Goal: Task Accomplishment & Management: Use online tool/utility

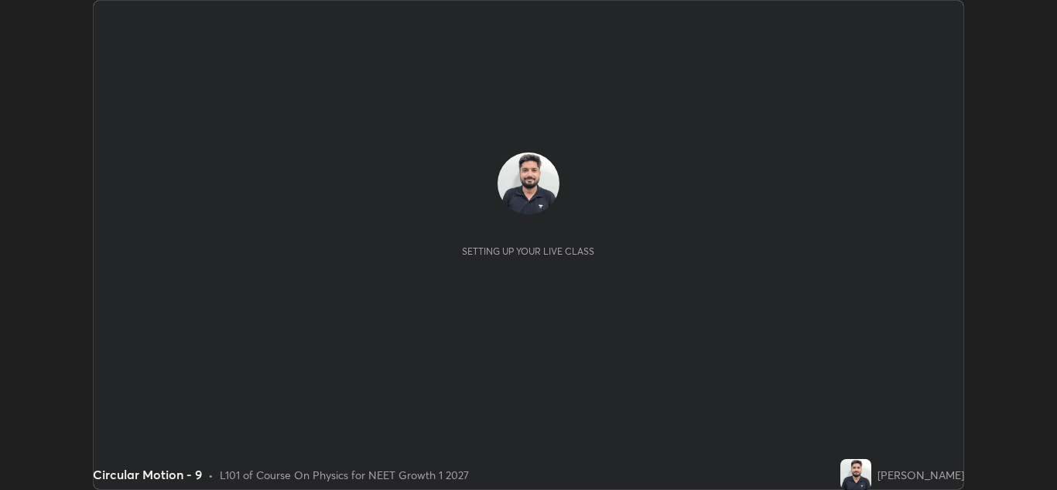
scroll to position [490, 1057]
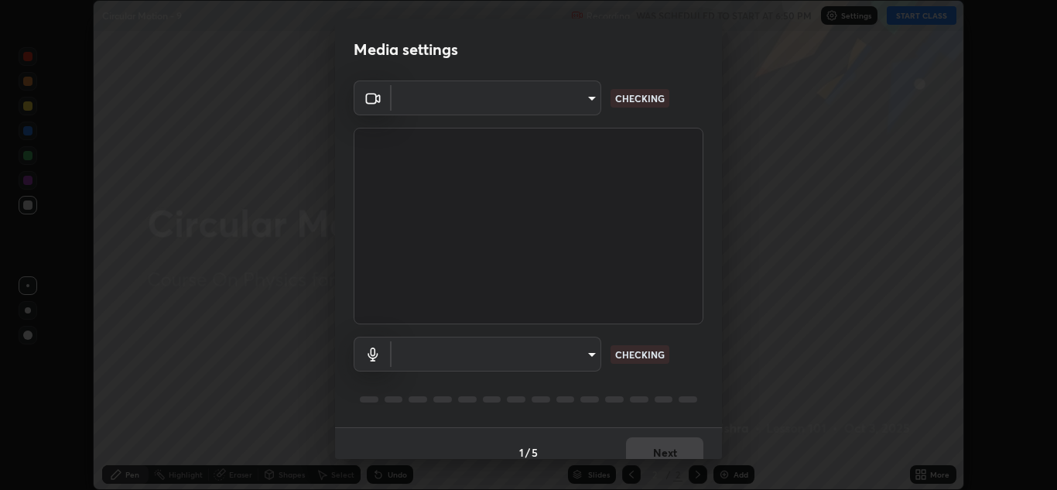
type input "b632b45ffd38abdd59198549972216b0b56846c9a96ca02d214ec0deae62491c"
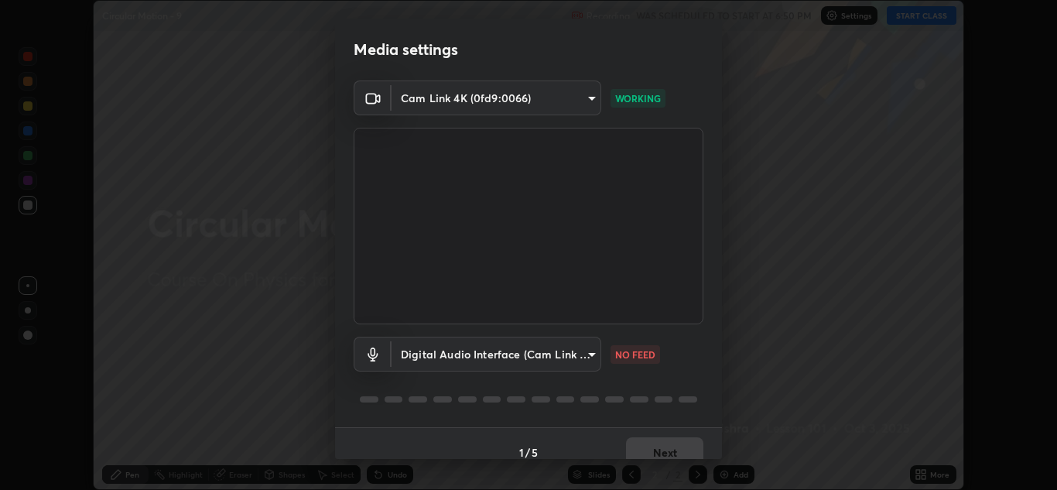
click at [582, 351] on body "Erase all Circular Motion - 9 Recording WAS SCHEDULED TO START AT 6:50 PM Setti…" at bounding box center [528, 245] width 1057 height 490
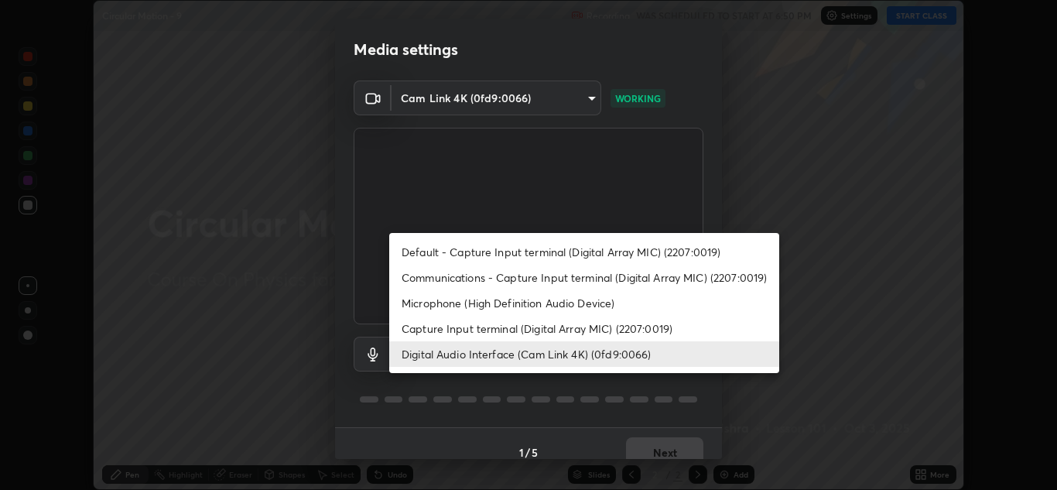
click at [509, 331] on li "Capture Input terminal (Digital Array MIC) (2207:0019)" at bounding box center [584, 329] width 390 height 26
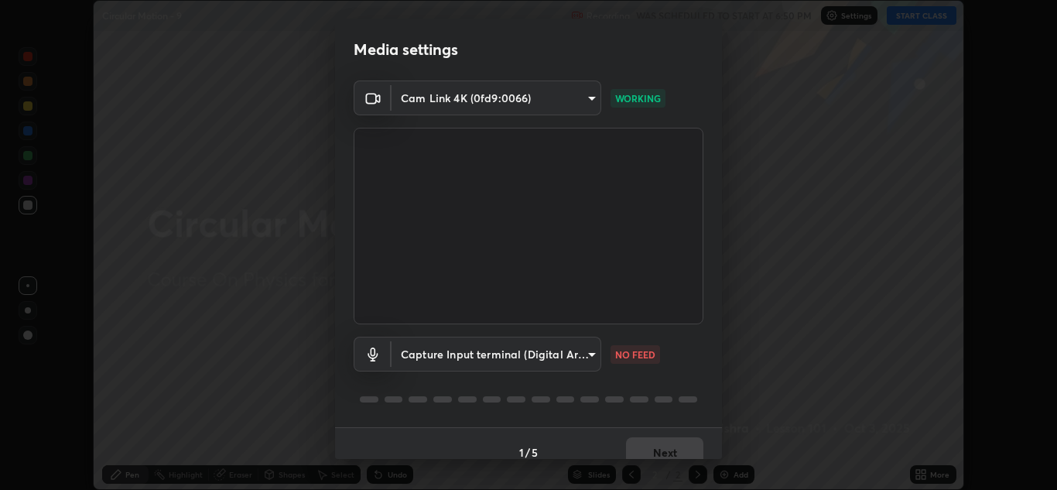
click at [496, 358] on body "Erase all Circular Motion - 9 Recording WAS SCHEDULED TO START AT 6:50 PM Setti…" at bounding box center [528, 245] width 1057 height 490
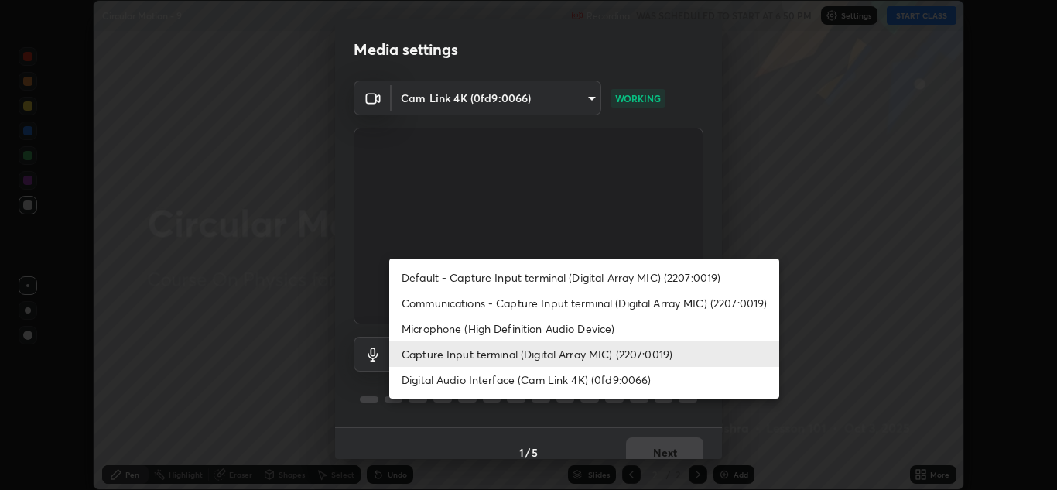
click at [501, 382] on li "Digital Audio Interface (Cam Link 4K) (0fd9:0066)" at bounding box center [584, 380] width 390 height 26
type input "982100a44dc612433311f36baf8083c9f9f1ec29e260bdb0d307f25265b6b0ac"
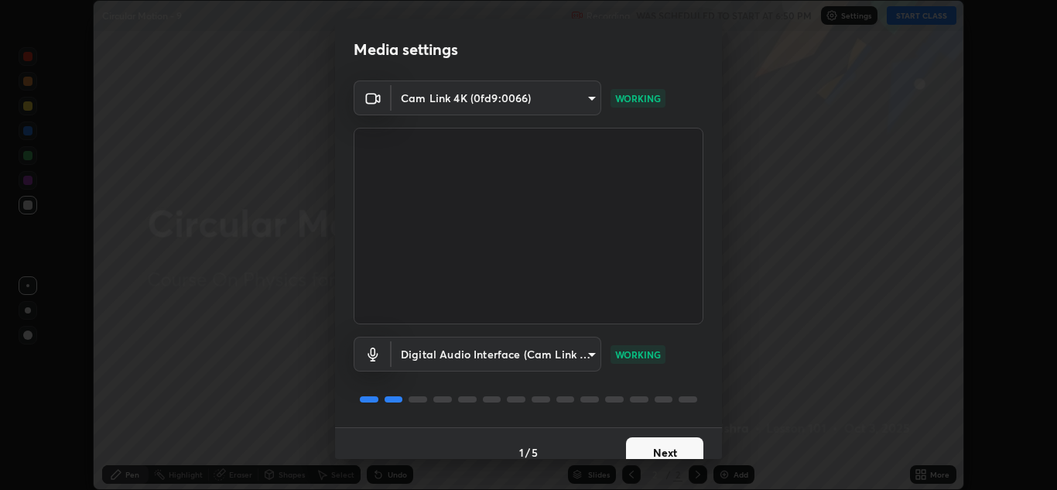
scroll to position [18, 0]
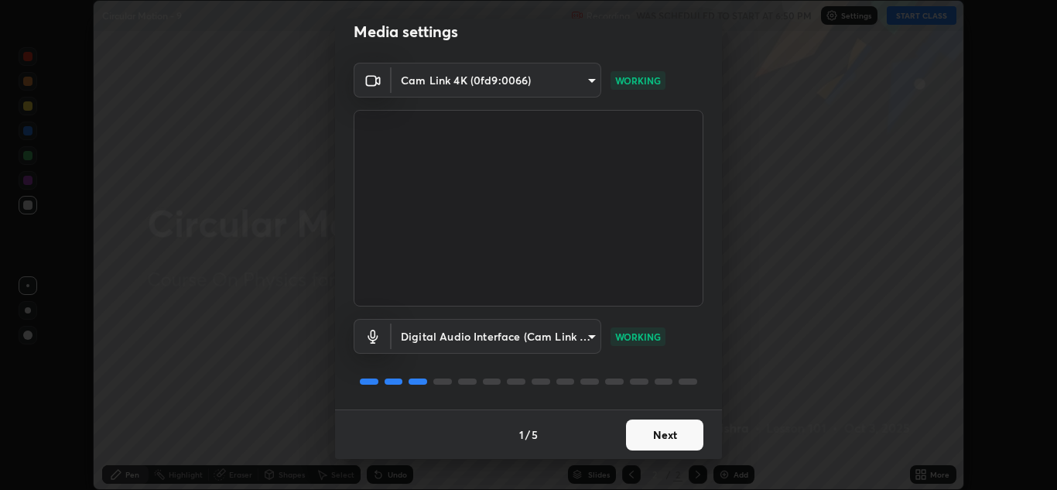
click at [677, 432] on button "Next" at bounding box center [664, 435] width 77 height 31
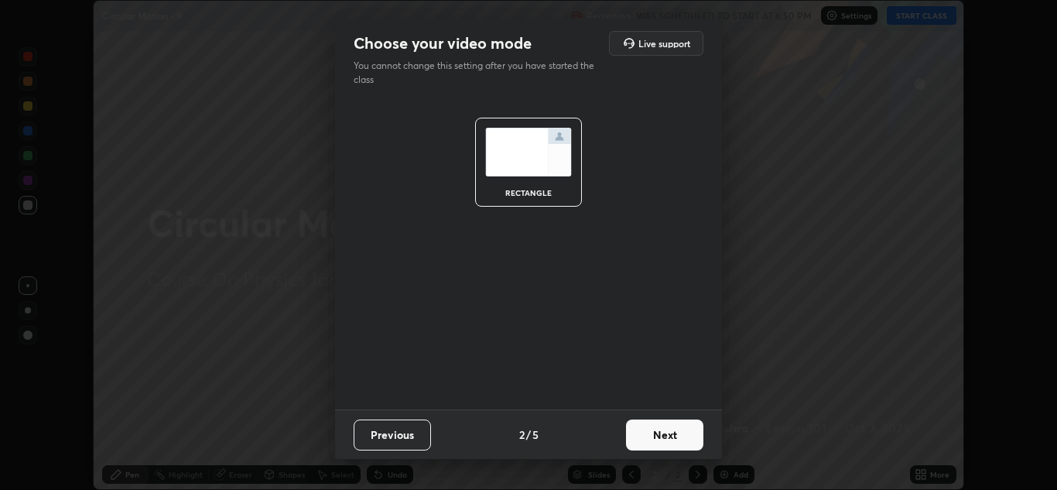
scroll to position [0, 0]
click at [673, 435] on button "Next" at bounding box center [664, 435] width 77 height 31
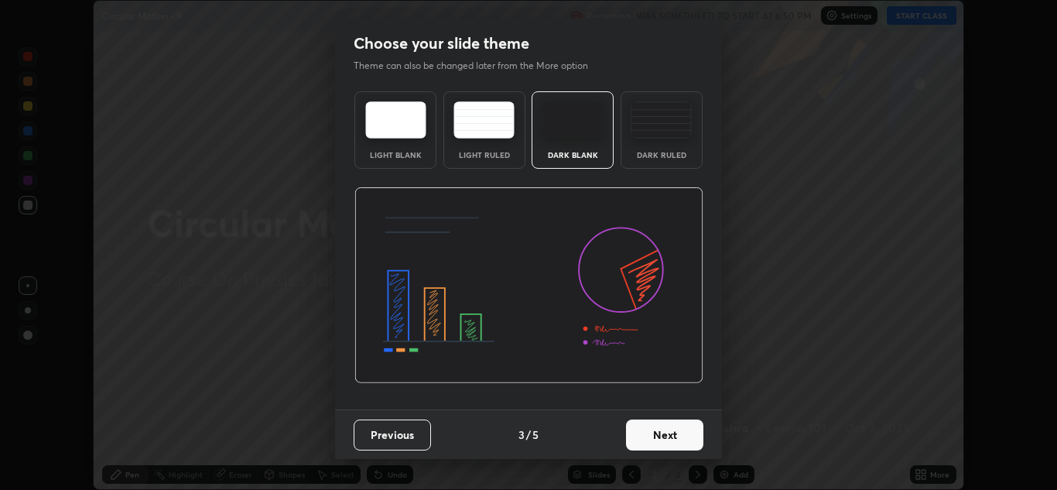
click at [683, 440] on button "Next" at bounding box center [664, 435] width 77 height 31
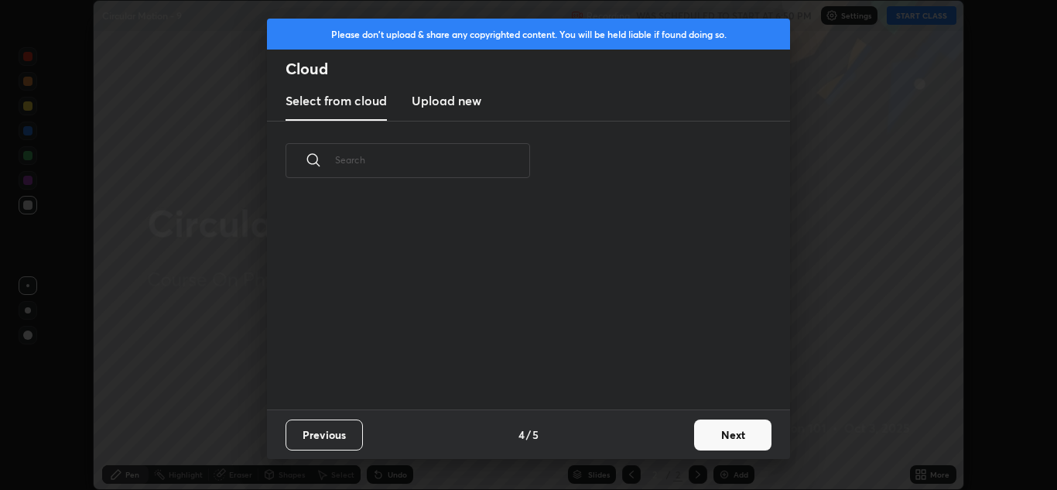
scroll to position [209, 497]
click at [731, 422] on button "Next" at bounding box center [732, 435] width 77 height 31
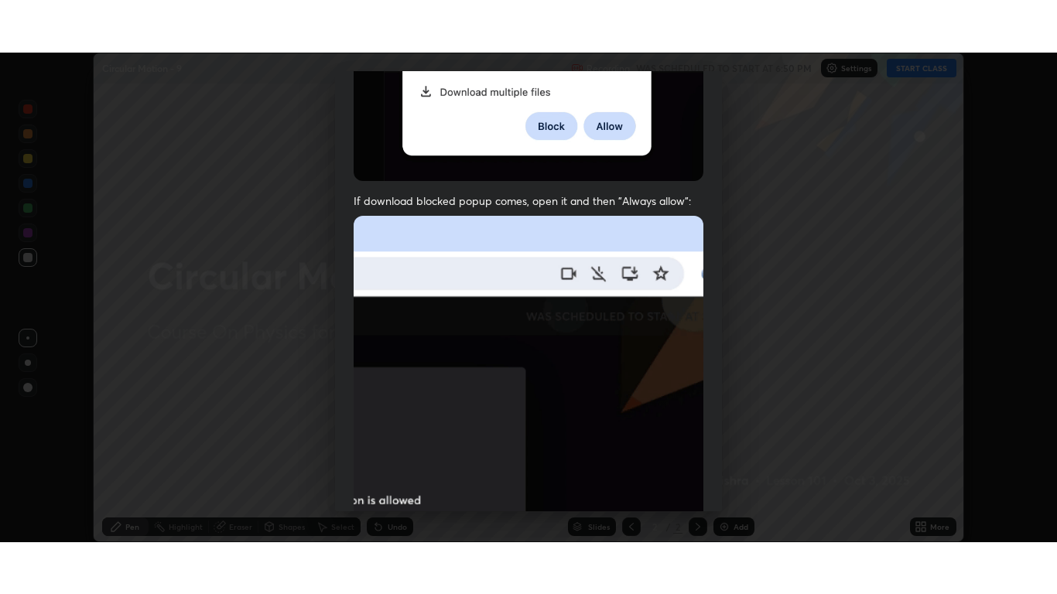
scroll to position [334, 0]
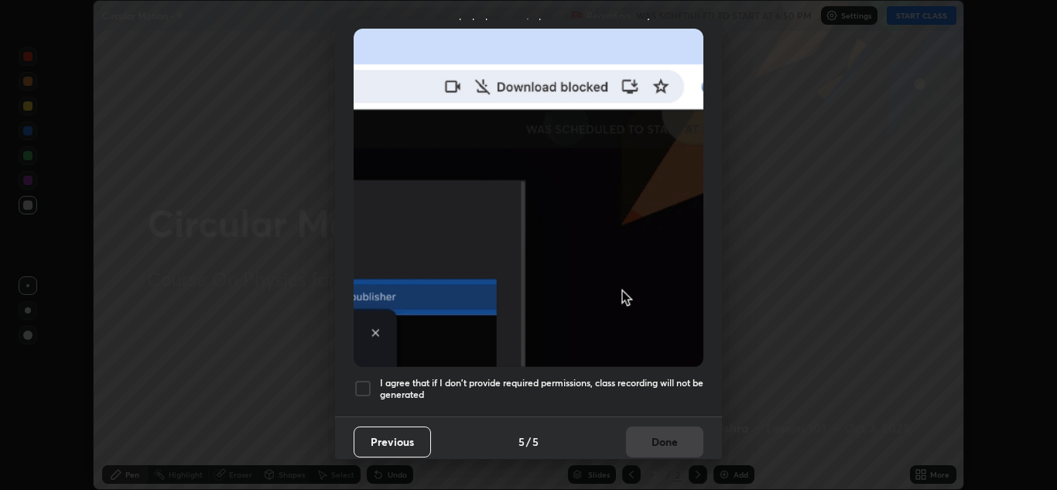
click at [560, 377] on h5 "I agree that if I don't provide required permissions, class recording will not …" at bounding box center [542, 389] width 324 height 24
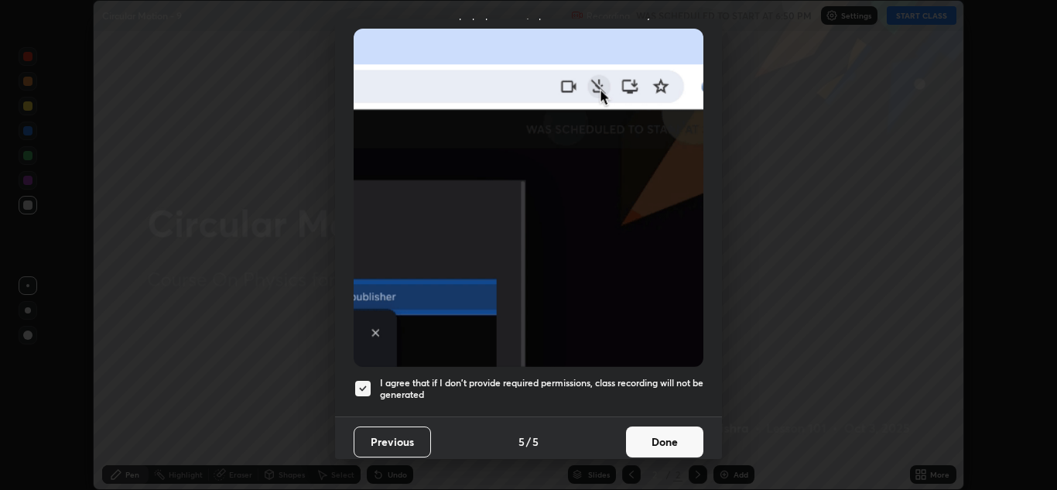
click at [642, 432] on button "Done" at bounding box center [664, 442] width 77 height 31
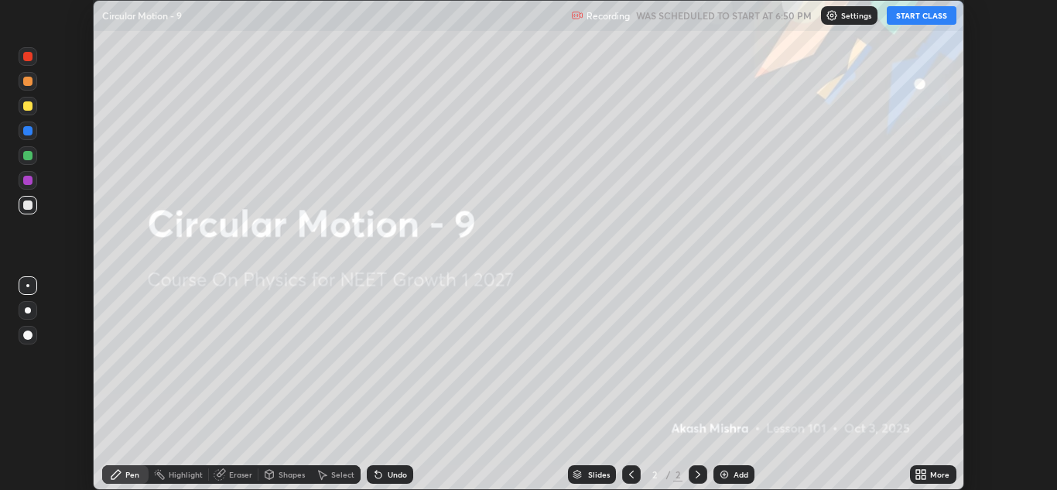
click at [903, 14] on button "START CLASS" at bounding box center [922, 15] width 70 height 19
click at [916, 471] on icon at bounding box center [918, 472] width 4 height 4
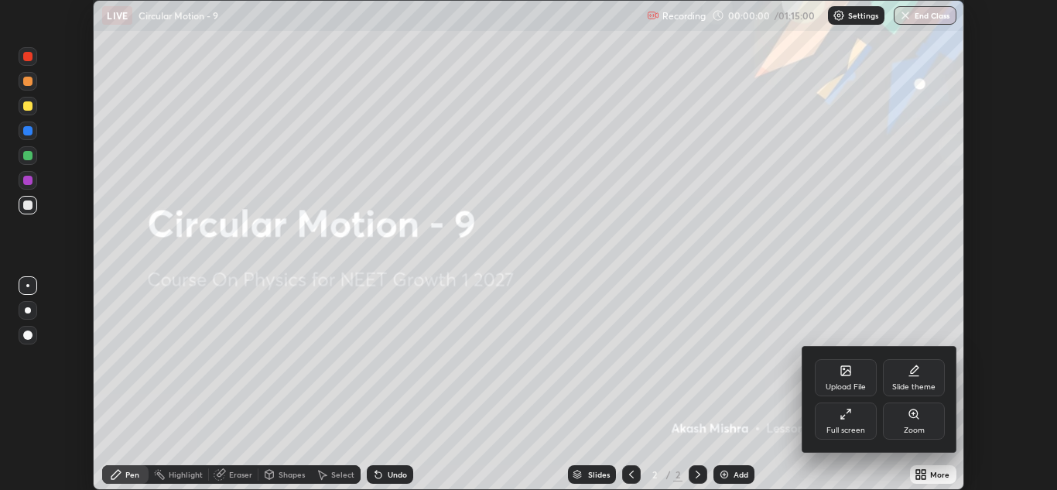
click at [838, 406] on div "Full screen" at bounding box center [846, 421] width 62 height 37
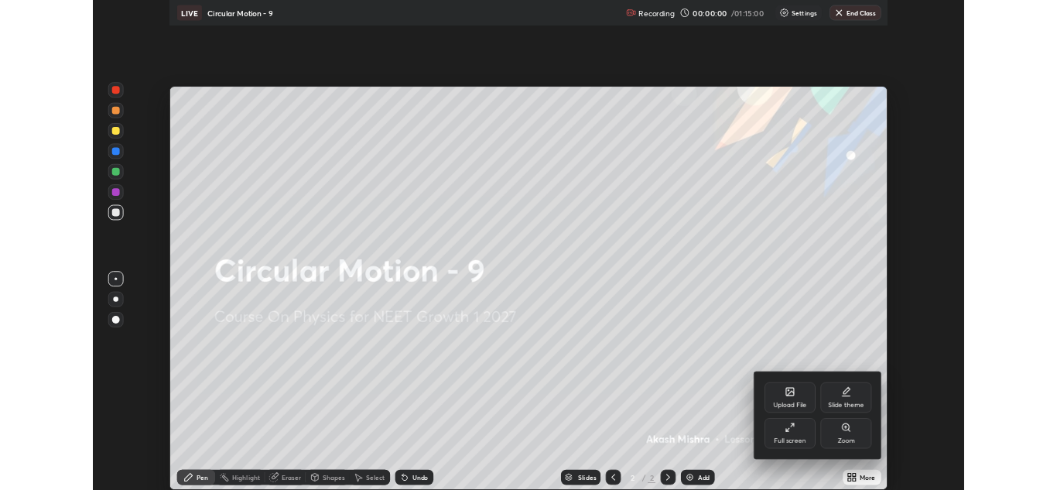
scroll to position [594, 1057]
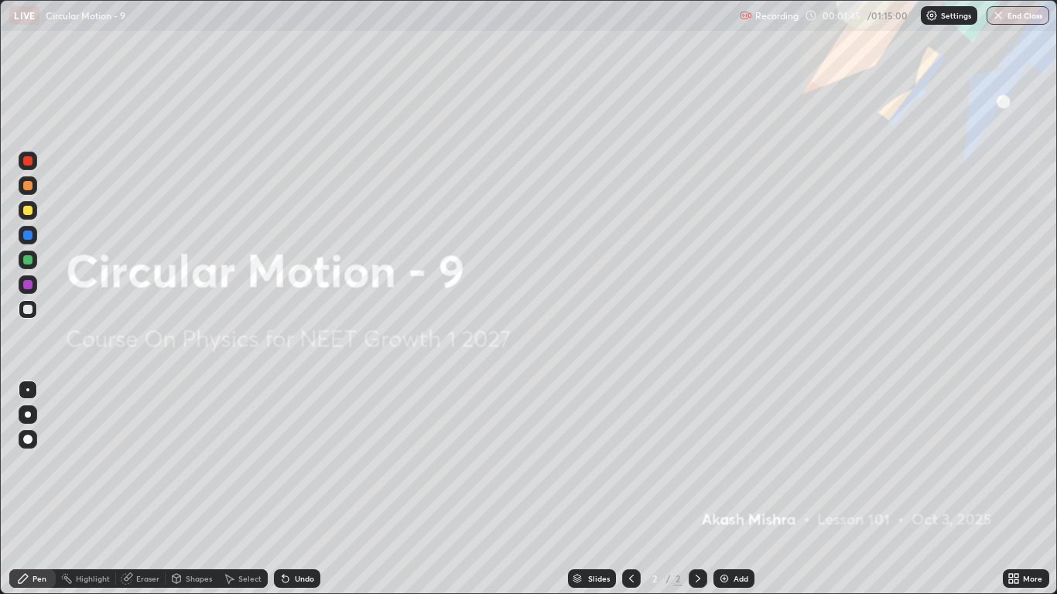
click at [730, 489] on div "Add" at bounding box center [734, 579] width 41 height 19
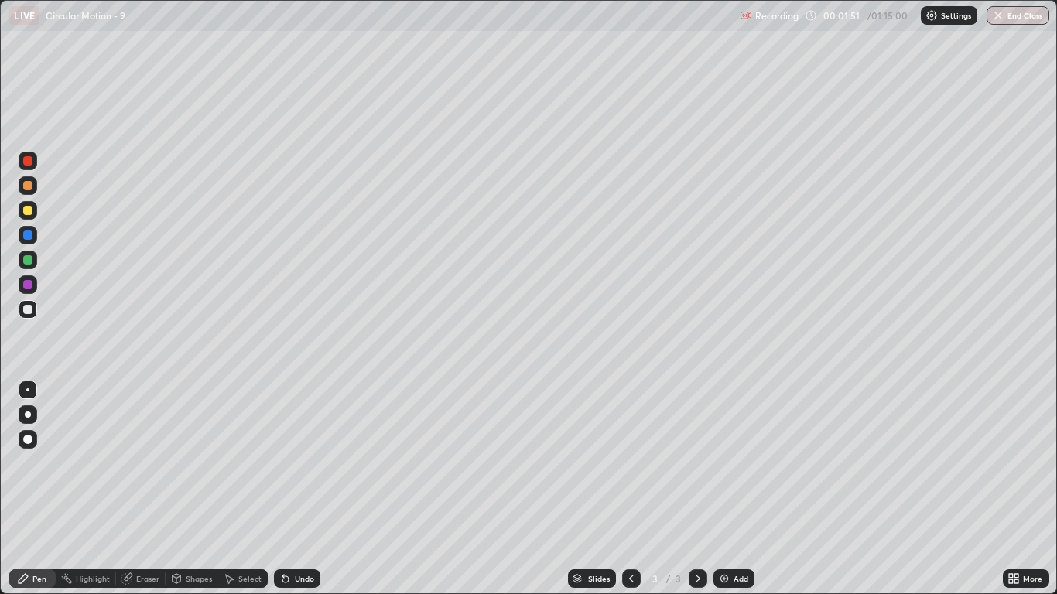
click at [28, 206] on div at bounding box center [27, 210] width 9 height 9
click at [295, 489] on div "Undo" at bounding box center [304, 579] width 19 height 8
click at [27, 414] on div at bounding box center [28, 415] width 6 height 6
click at [196, 489] on div "Shapes" at bounding box center [199, 579] width 26 height 8
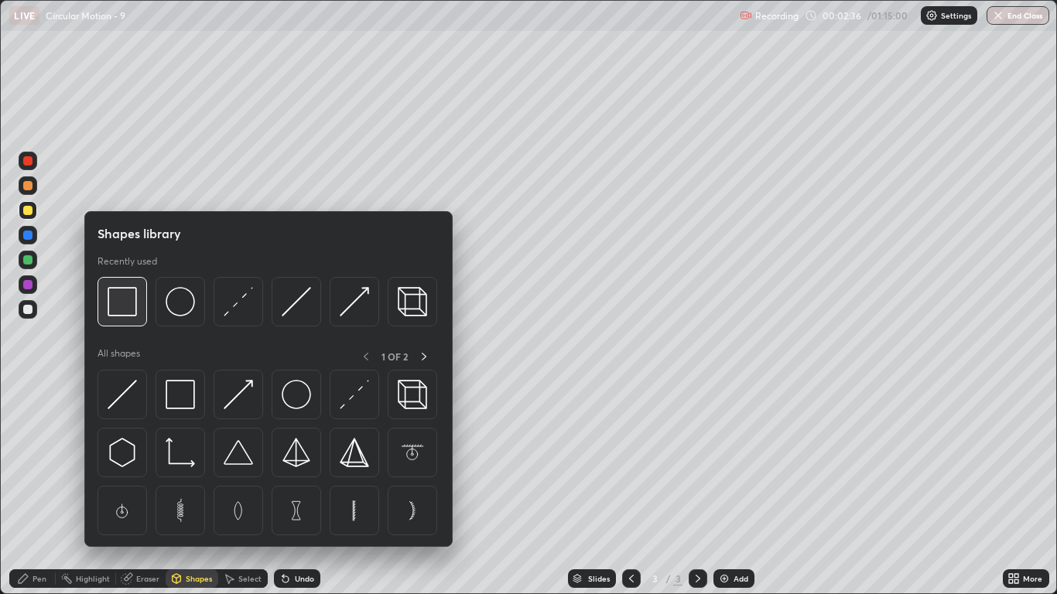
click at [129, 307] on img at bounding box center [122, 301] width 29 height 29
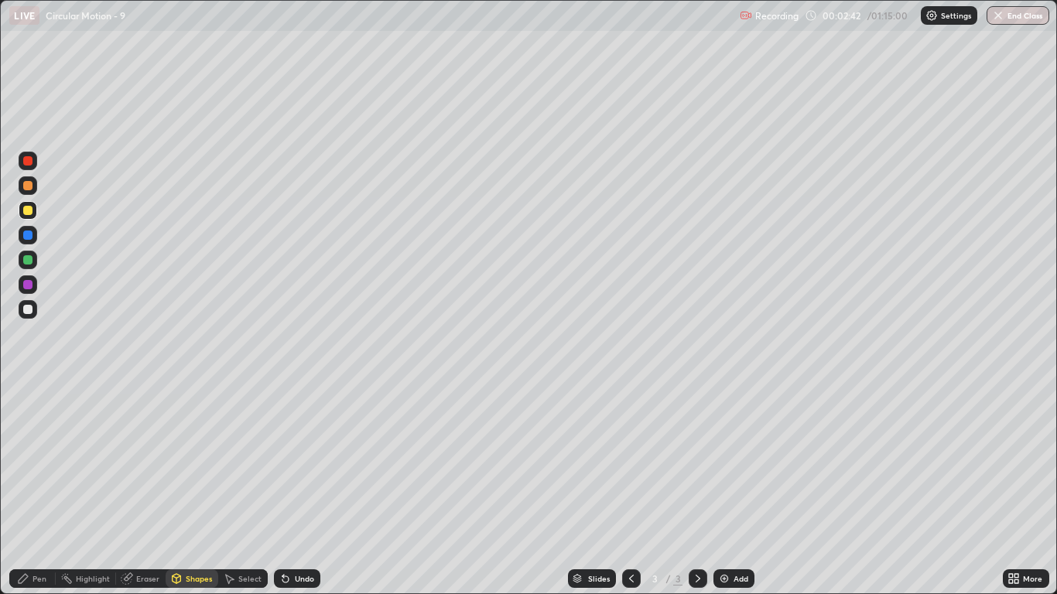
click at [186, 489] on div "Shapes" at bounding box center [199, 579] width 26 height 8
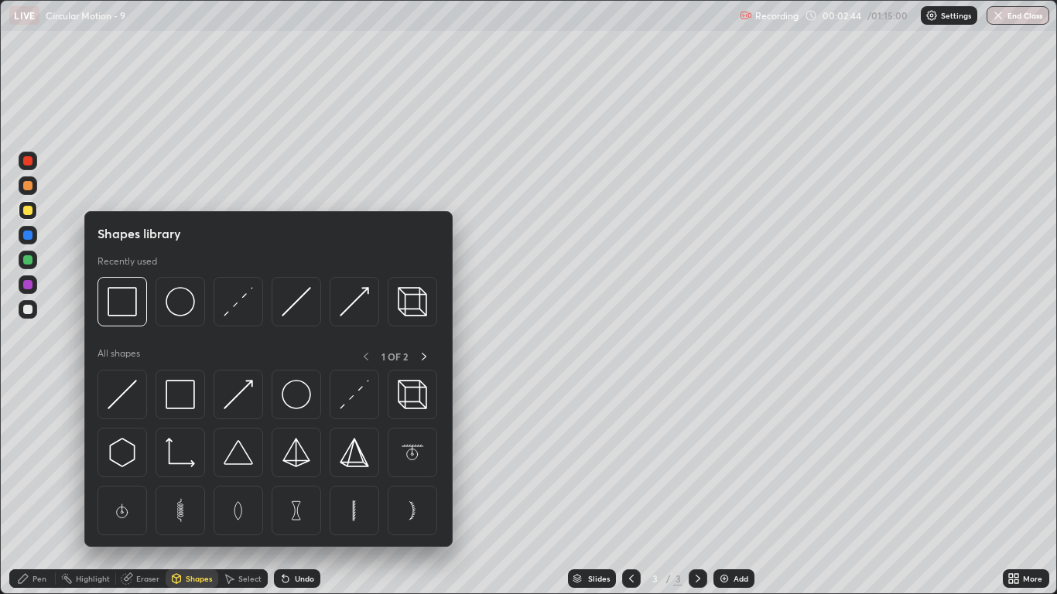
click at [248, 489] on div "Select" at bounding box center [243, 579] width 50 height 19
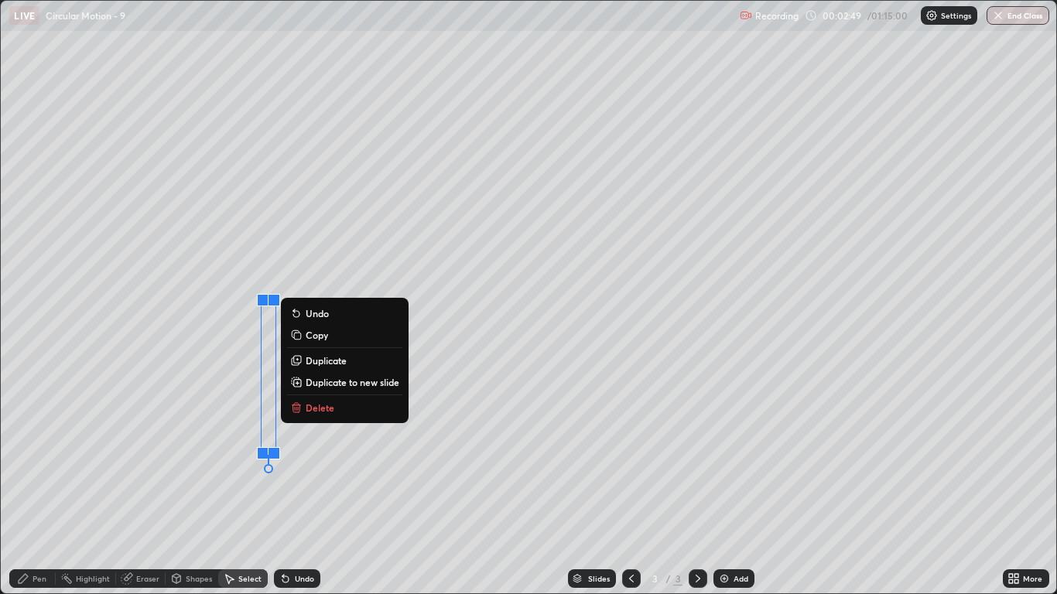
click at [326, 363] on p "Duplicate" at bounding box center [326, 361] width 41 height 12
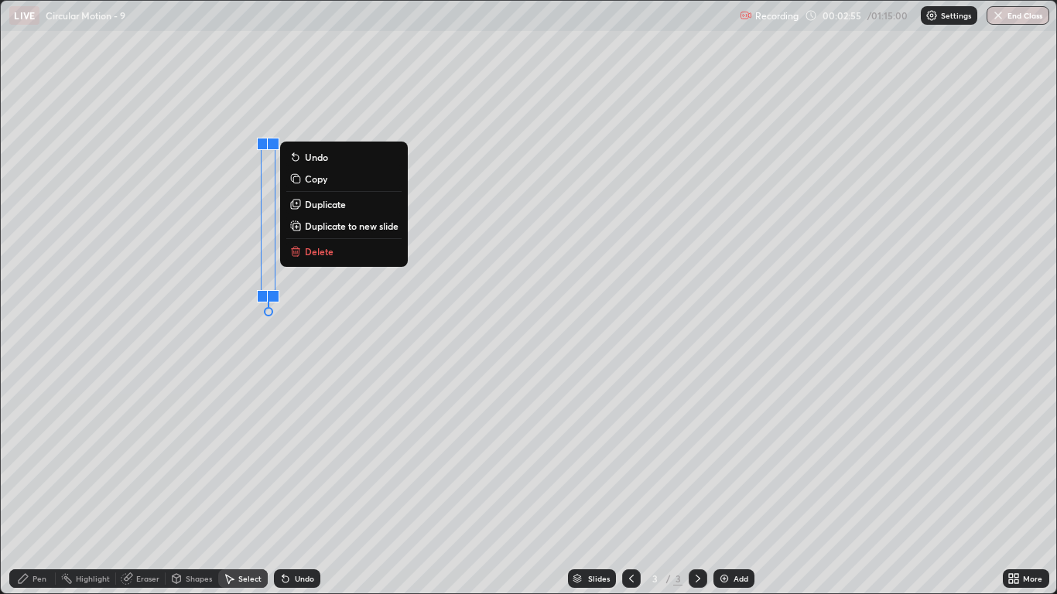
click at [207, 374] on div "0 ° Undo Copy Duplicate Duplicate to new slide Delete" at bounding box center [528, 297] width 1055 height 593
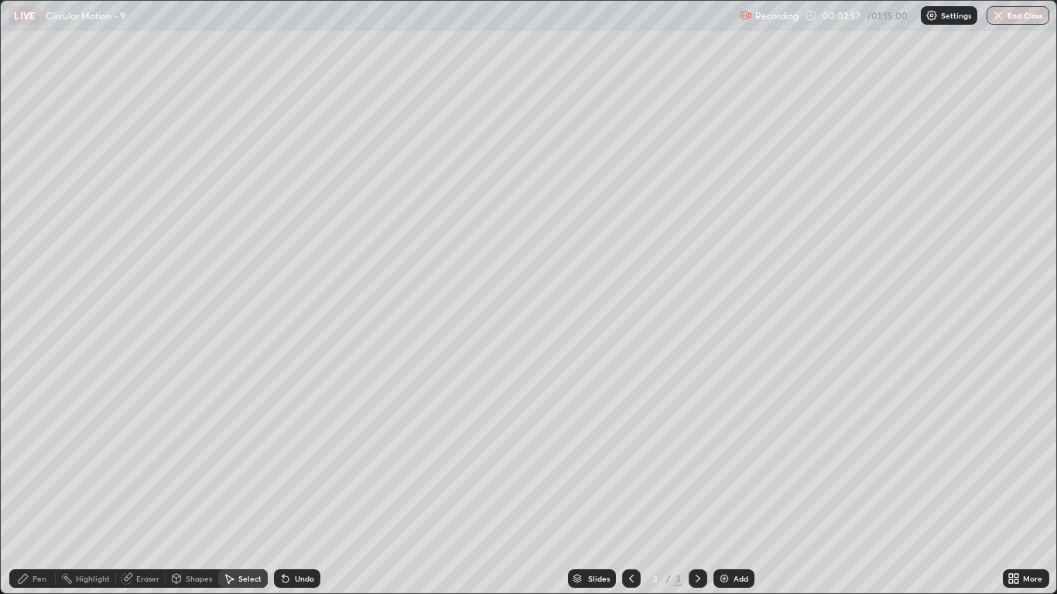
click at [44, 489] on div "Pen" at bounding box center [40, 579] width 14 height 8
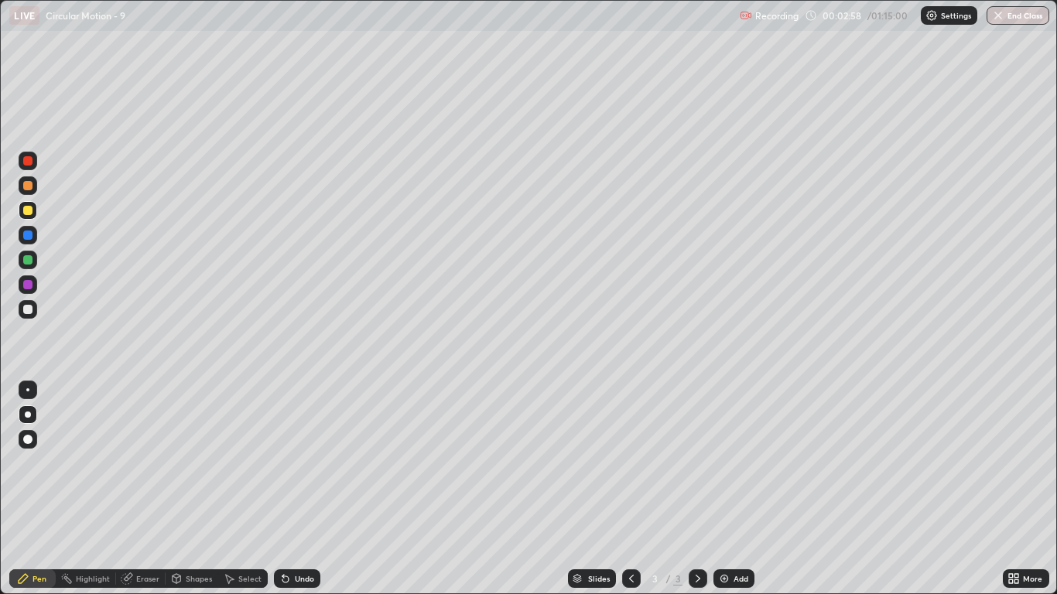
click at [29, 310] on div at bounding box center [27, 309] width 9 height 9
click at [293, 489] on div "Undo" at bounding box center [297, 579] width 46 height 19
click at [292, 489] on div "Undo" at bounding box center [297, 579] width 46 height 19
click at [289, 489] on div "Undo" at bounding box center [297, 579] width 46 height 19
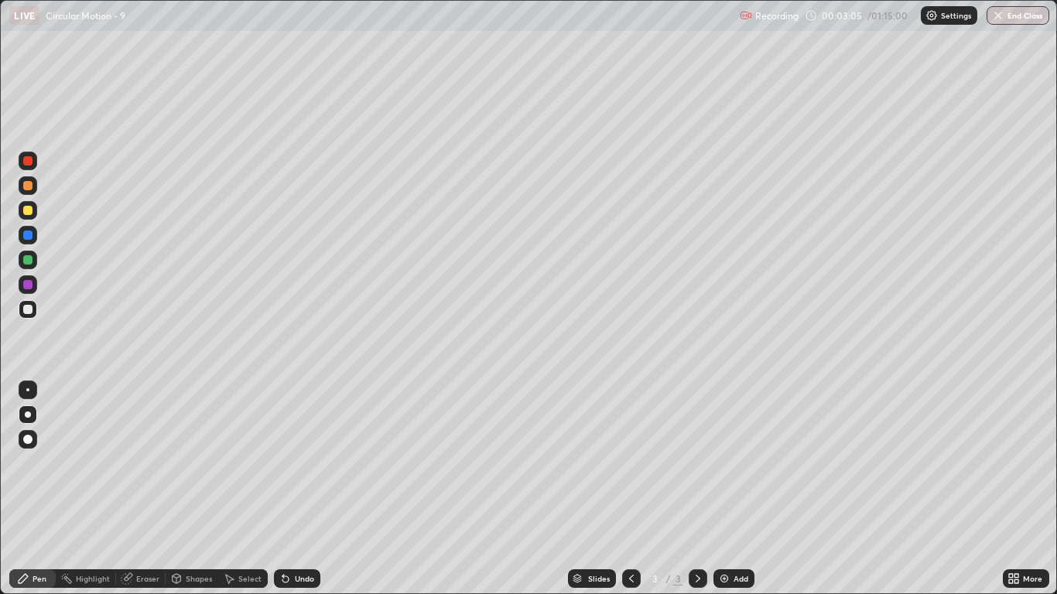
click at [289, 489] on div "Undo" at bounding box center [297, 579] width 46 height 19
click at [291, 489] on div "Undo" at bounding box center [297, 579] width 46 height 19
click at [28, 185] on div at bounding box center [27, 185] width 9 height 9
click at [35, 162] on div at bounding box center [28, 161] width 19 height 19
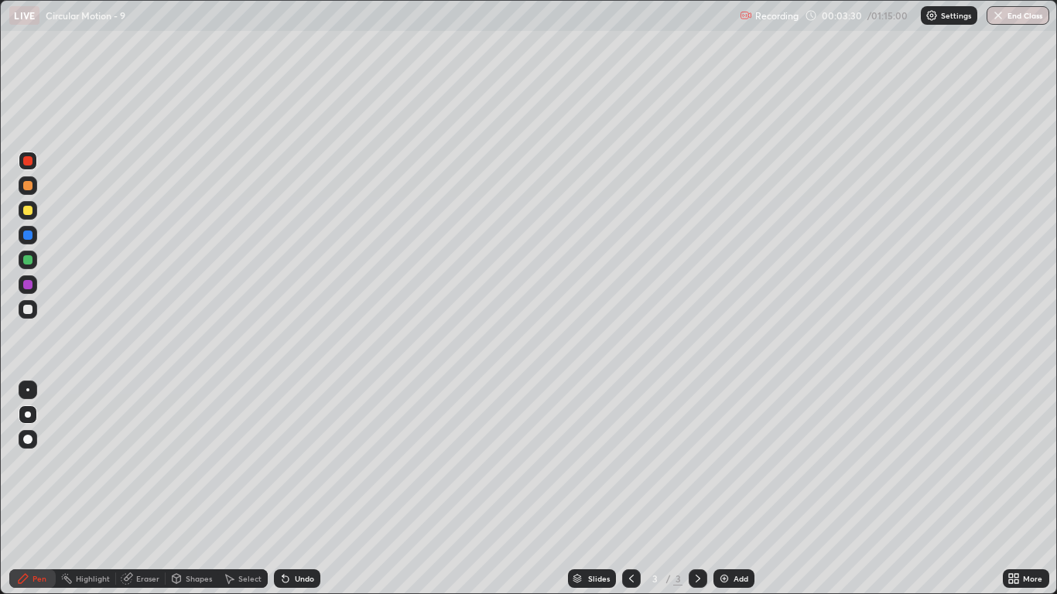
click at [30, 310] on div at bounding box center [27, 309] width 9 height 9
click at [28, 184] on div at bounding box center [27, 185] width 9 height 9
click at [24, 302] on div at bounding box center [28, 309] width 19 height 19
click at [29, 212] on div at bounding box center [27, 210] width 9 height 9
click at [26, 310] on div at bounding box center [27, 309] width 9 height 9
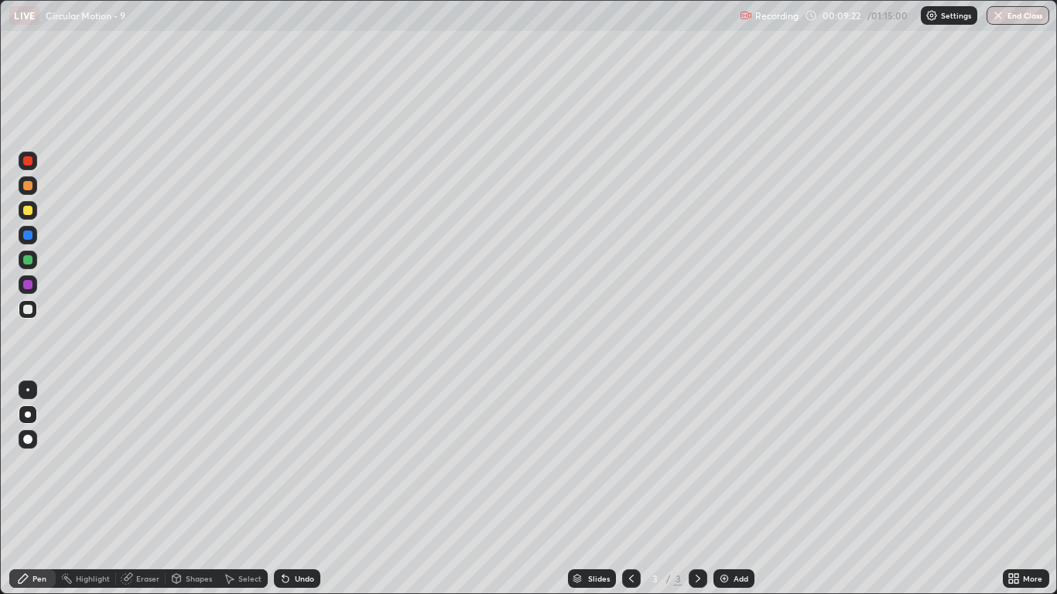
click at [26, 217] on div at bounding box center [28, 210] width 19 height 19
click at [289, 489] on icon at bounding box center [285, 579] width 12 height 12
click at [30, 312] on div at bounding box center [27, 309] width 9 height 9
click at [29, 260] on div at bounding box center [27, 259] width 9 height 9
click at [733, 489] on div "Add" at bounding box center [734, 579] width 41 height 19
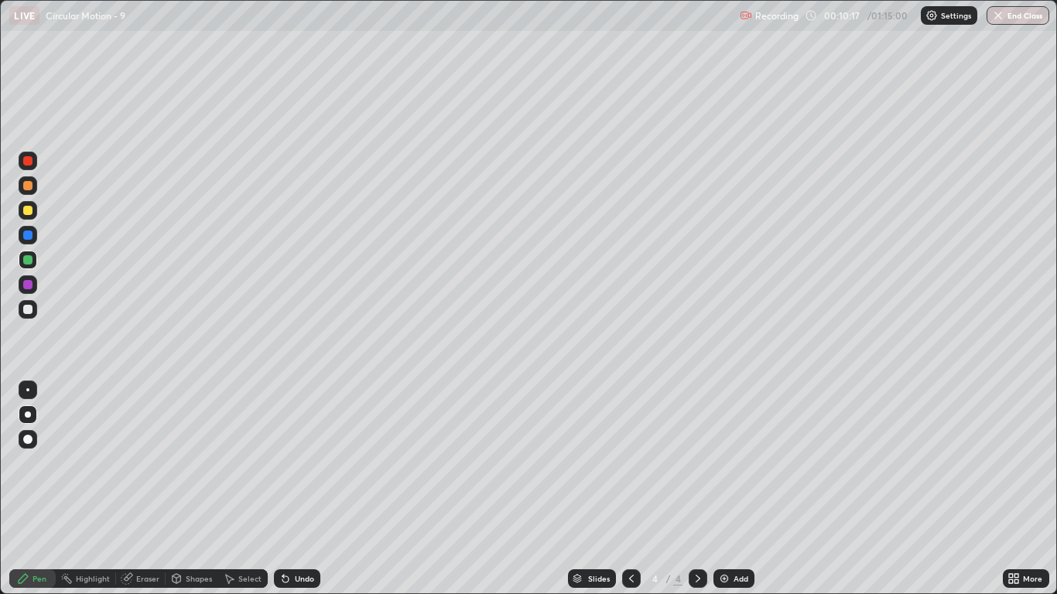
click at [30, 310] on div at bounding box center [27, 309] width 9 height 9
click at [303, 489] on div "Undo" at bounding box center [304, 579] width 19 height 8
click at [302, 489] on div "Undo" at bounding box center [304, 579] width 19 height 8
click at [299, 489] on div "Undo" at bounding box center [304, 579] width 19 height 8
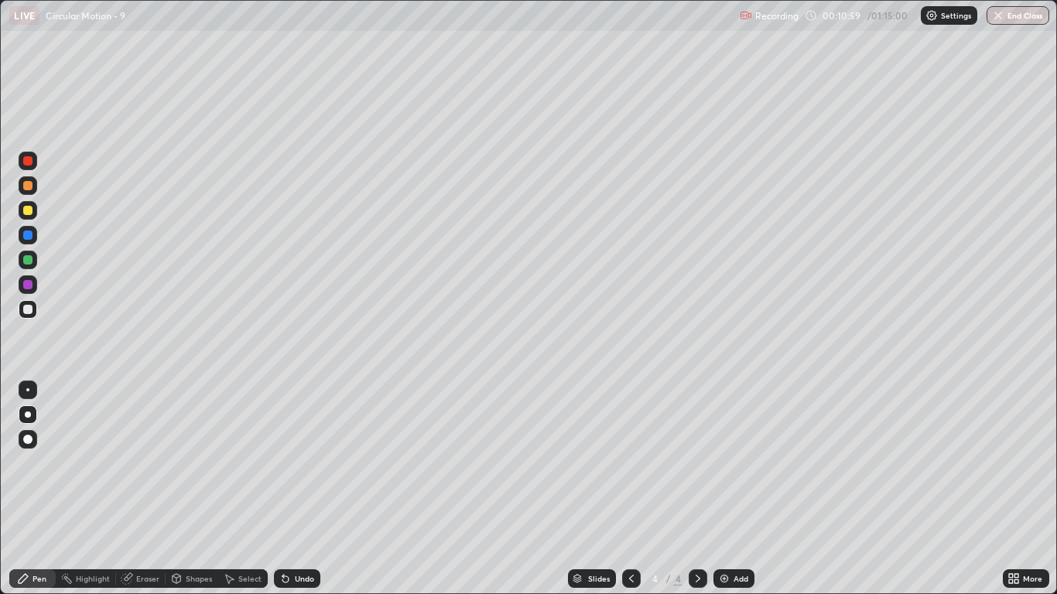
click at [30, 213] on div at bounding box center [27, 210] width 9 height 9
click at [31, 312] on div at bounding box center [27, 309] width 9 height 9
click at [302, 489] on div "Undo" at bounding box center [304, 579] width 19 height 8
click at [28, 211] on div at bounding box center [27, 210] width 9 height 9
click at [33, 262] on div at bounding box center [28, 260] width 19 height 19
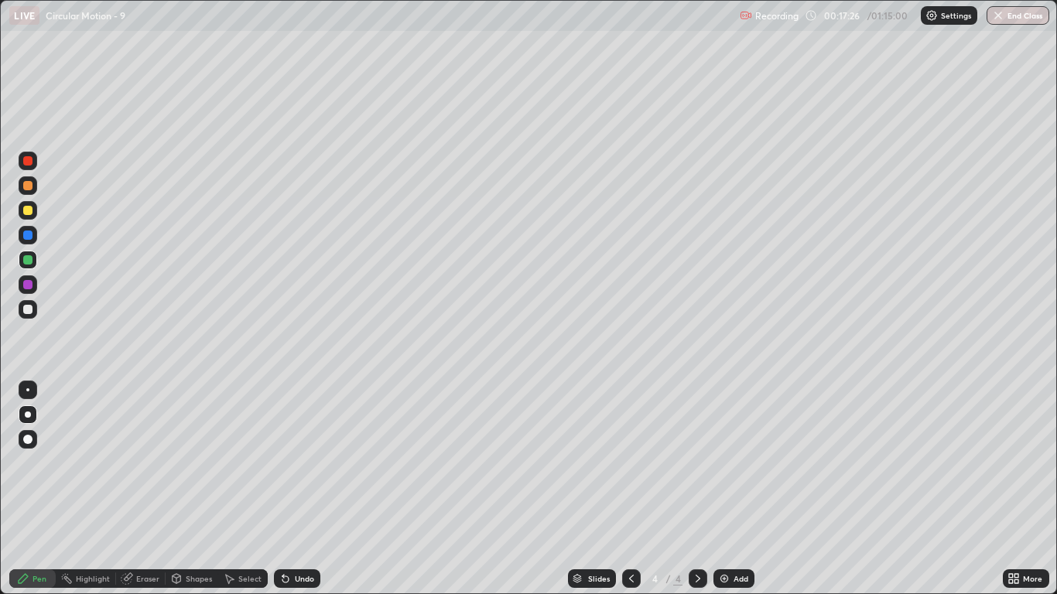
click at [623, 489] on div at bounding box center [631, 579] width 19 height 19
click at [697, 489] on icon at bounding box center [698, 579] width 12 height 12
click at [144, 489] on div "Eraser" at bounding box center [147, 579] width 23 height 8
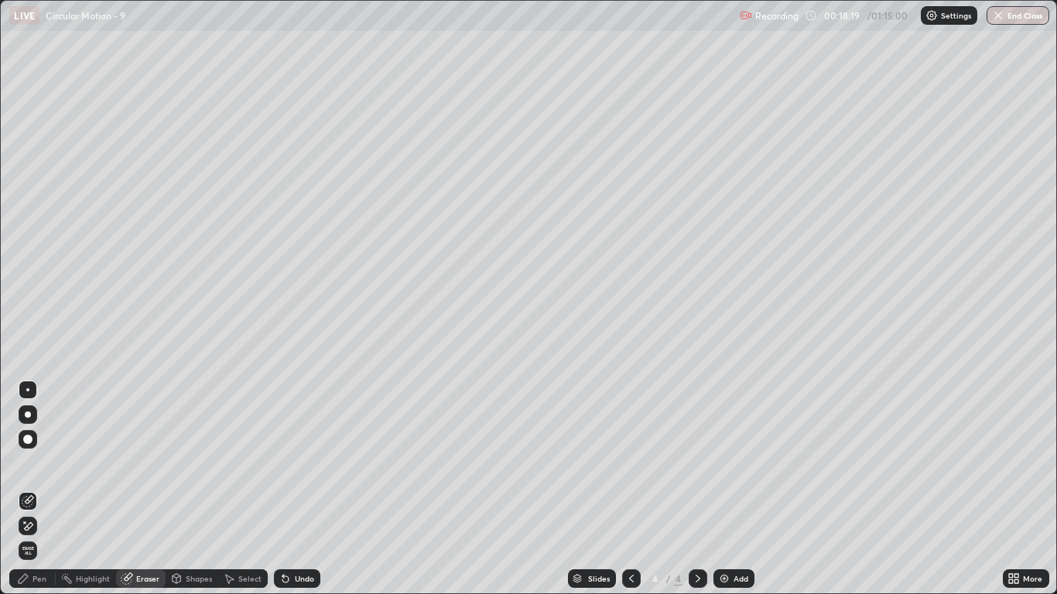
click at [36, 489] on div "Pen" at bounding box center [32, 579] width 46 height 19
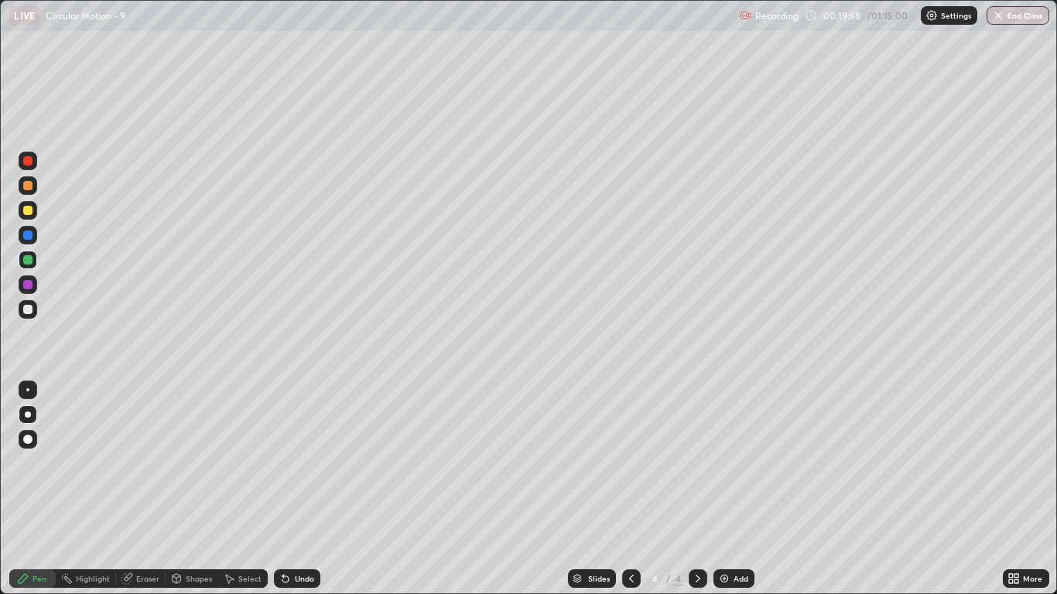
click at [745, 489] on div "Add" at bounding box center [741, 579] width 15 height 8
click at [35, 310] on div at bounding box center [28, 309] width 19 height 19
click at [30, 212] on div at bounding box center [27, 210] width 9 height 9
click at [29, 186] on div at bounding box center [27, 185] width 9 height 9
click at [300, 489] on div "Undo" at bounding box center [304, 579] width 19 height 8
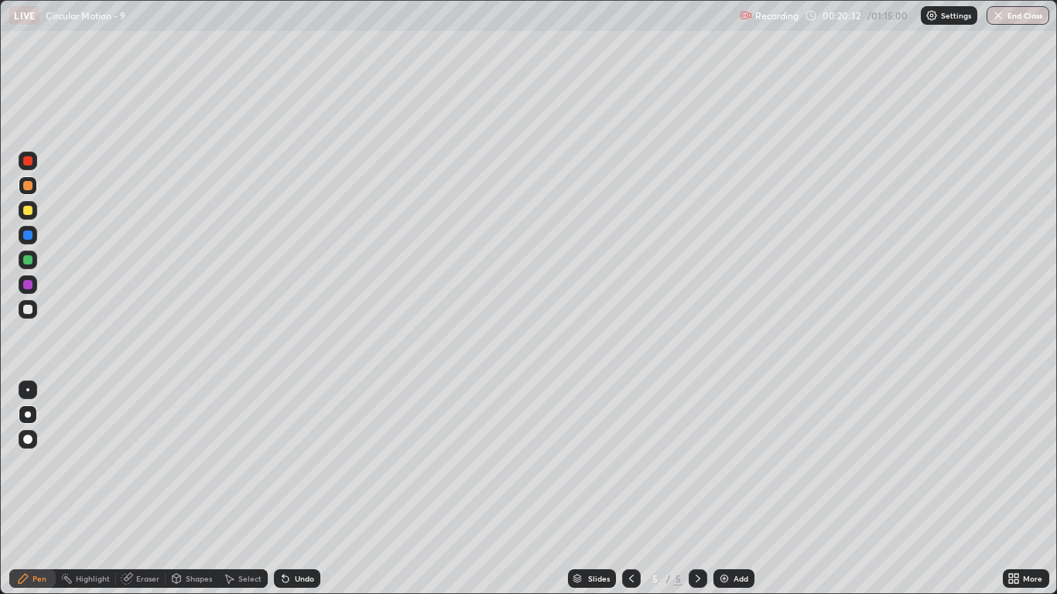
click at [29, 211] on div at bounding box center [27, 210] width 9 height 9
click at [29, 259] on div at bounding box center [27, 259] width 9 height 9
click at [30, 188] on div at bounding box center [27, 185] width 9 height 9
click at [34, 160] on div at bounding box center [28, 161] width 19 height 19
click at [255, 489] on div "Select" at bounding box center [243, 579] width 50 height 19
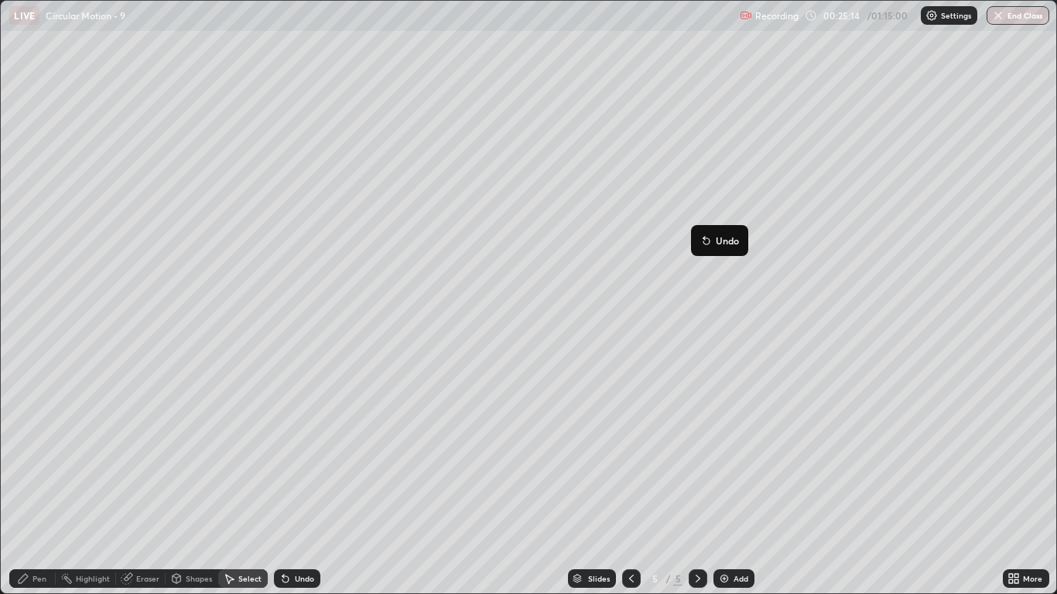
click at [508, 447] on div "0 ° Undo Copy Duplicate Duplicate to new slide Delete" at bounding box center [528, 297] width 1055 height 593
click at [303, 489] on div "Undo" at bounding box center [304, 579] width 19 height 8
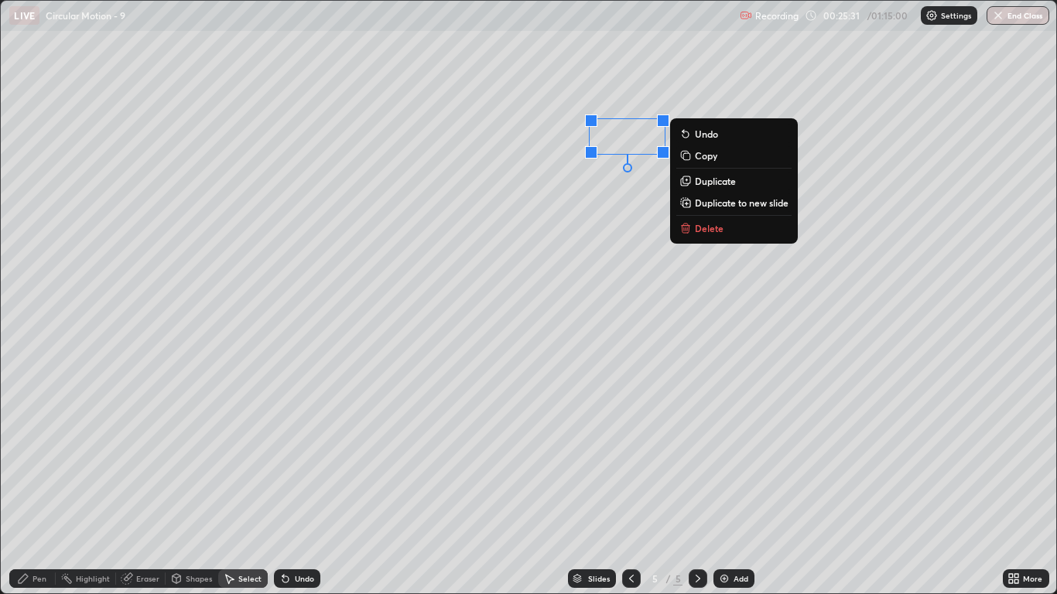
click at [614, 198] on div "0 ° Undo Copy Duplicate Duplicate to new slide Delete" at bounding box center [528, 297] width 1055 height 593
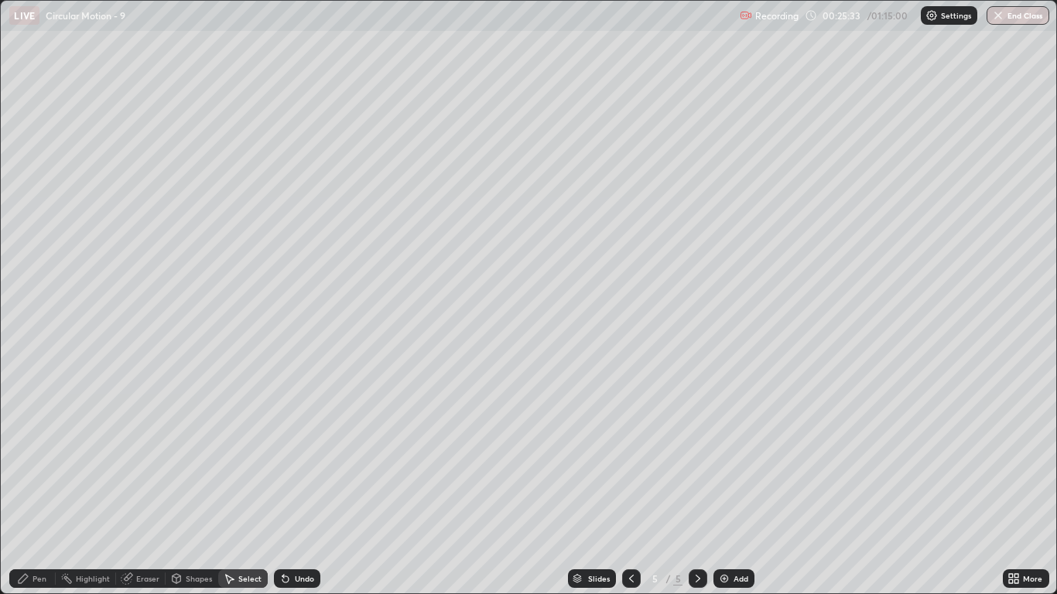
click at [300, 489] on div "Undo" at bounding box center [297, 579] width 46 height 19
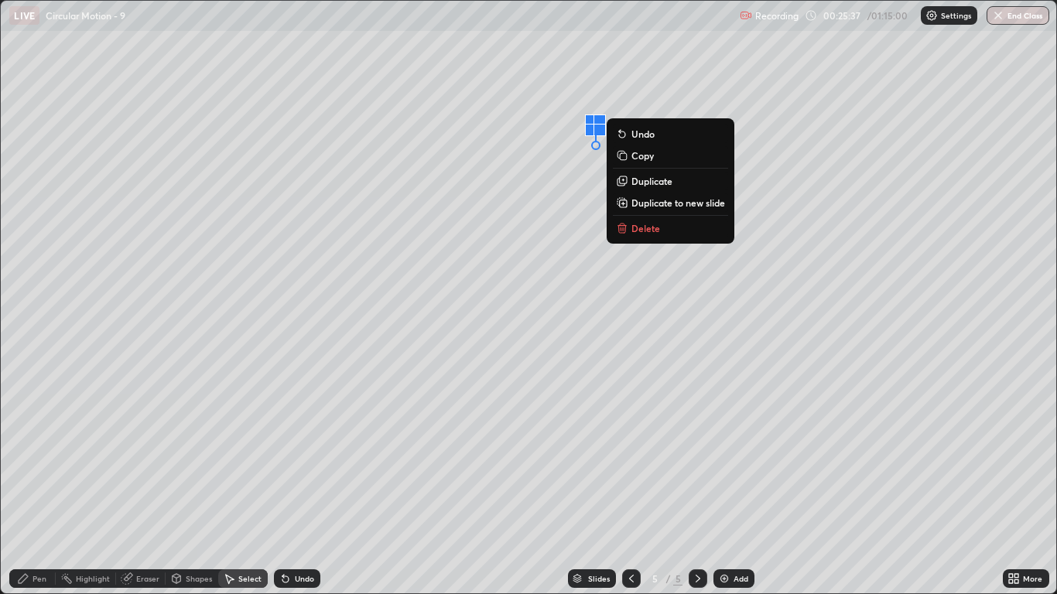
click at [639, 228] on p "Delete" at bounding box center [646, 228] width 29 height 12
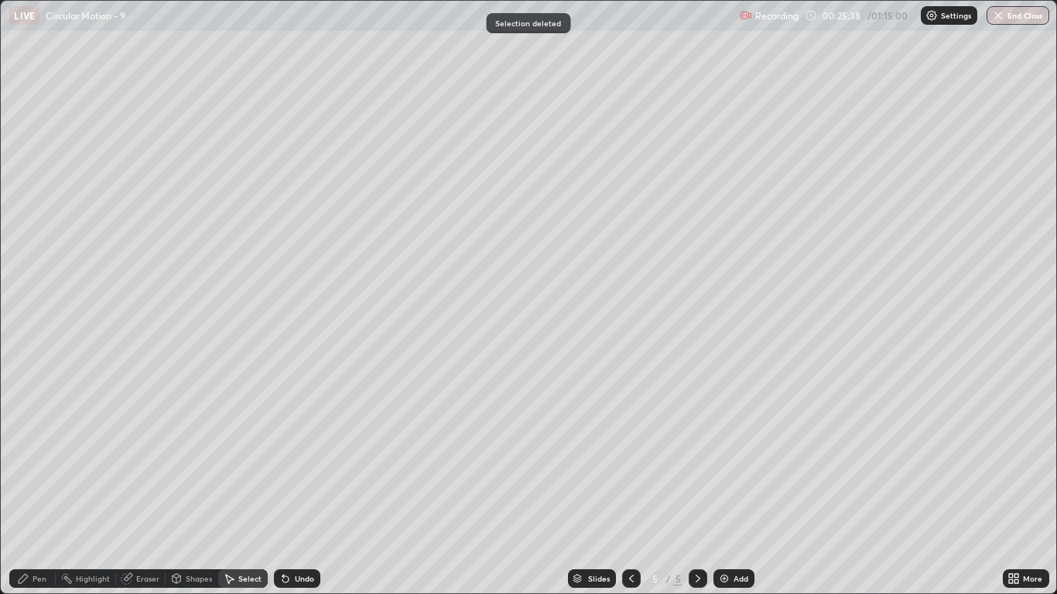
click at [46, 489] on div "Pen" at bounding box center [40, 579] width 14 height 8
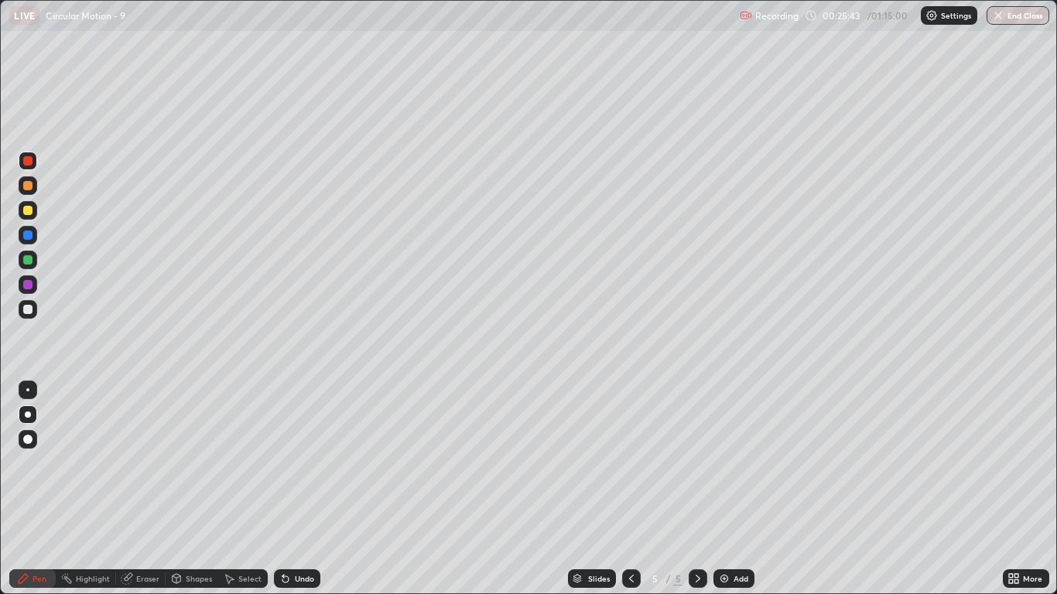
click at [31, 188] on div at bounding box center [27, 185] width 9 height 9
click at [35, 310] on div at bounding box center [28, 309] width 19 height 19
click at [295, 489] on div "Undo" at bounding box center [304, 579] width 19 height 8
click at [294, 489] on div "Undo" at bounding box center [297, 579] width 46 height 19
click at [29, 187] on div at bounding box center [27, 185] width 9 height 9
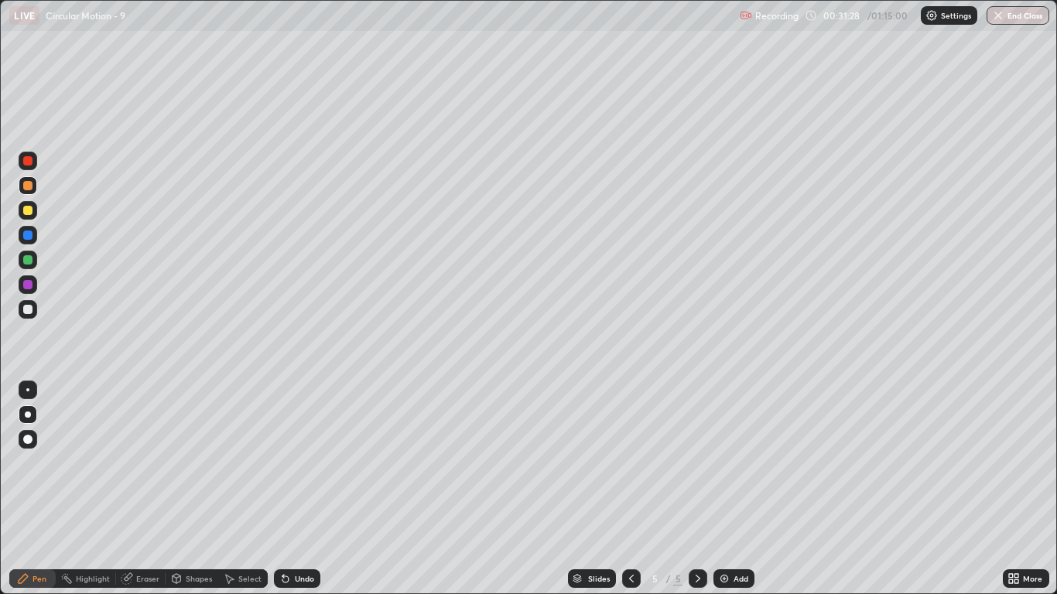
click at [36, 310] on div at bounding box center [28, 309] width 19 height 19
click at [34, 209] on div at bounding box center [28, 210] width 19 height 19
click at [296, 489] on div "Undo" at bounding box center [304, 579] width 19 height 8
click at [303, 489] on div "Undo" at bounding box center [304, 579] width 19 height 8
click at [300, 489] on div "Undo" at bounding box center [297, 579] width 46 height 19
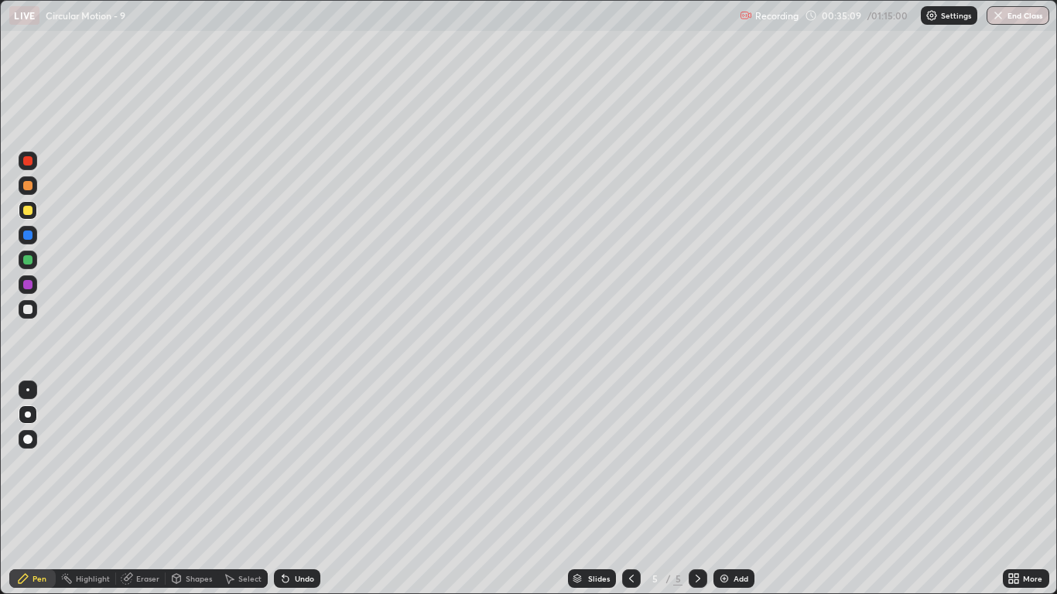
click at [737, 489] on div "Add" at bounding box center [741, 579] width 15 height 8
click at [34, 310] on div at bounding box center [28, 309] width 19 height 19
click at [32, 258] on div at bounding box center [27, 259] width 9 height 9
click at [34, 206] on div at bounding box center [28, 210] width 19 height 19
click at [307, 489] on div "Undo" at bounding box center [304, 579] width 19 height 8
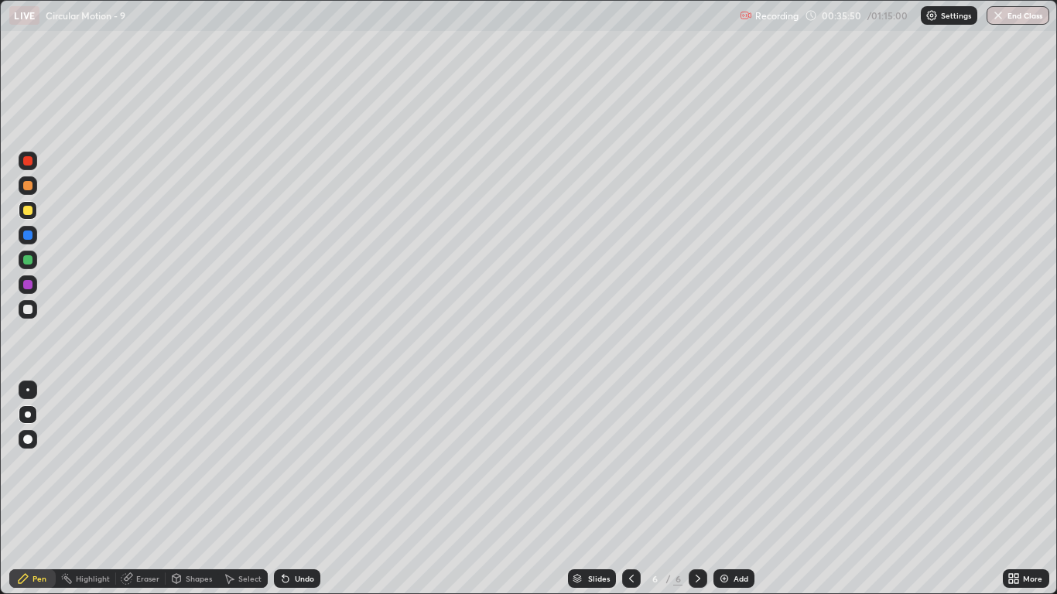
click at [34, 259] on div at bounding box center [28, 260] width 19 height 19
click at [36, 218] on div at bounding box center [28, 210] width 19 height 25
click at [34, 262] on div at bounding box center [28, 260] width 19 height 19
click at [156, 489] on div "Eraser" at bounding box center [141, 579] width 50 height 19
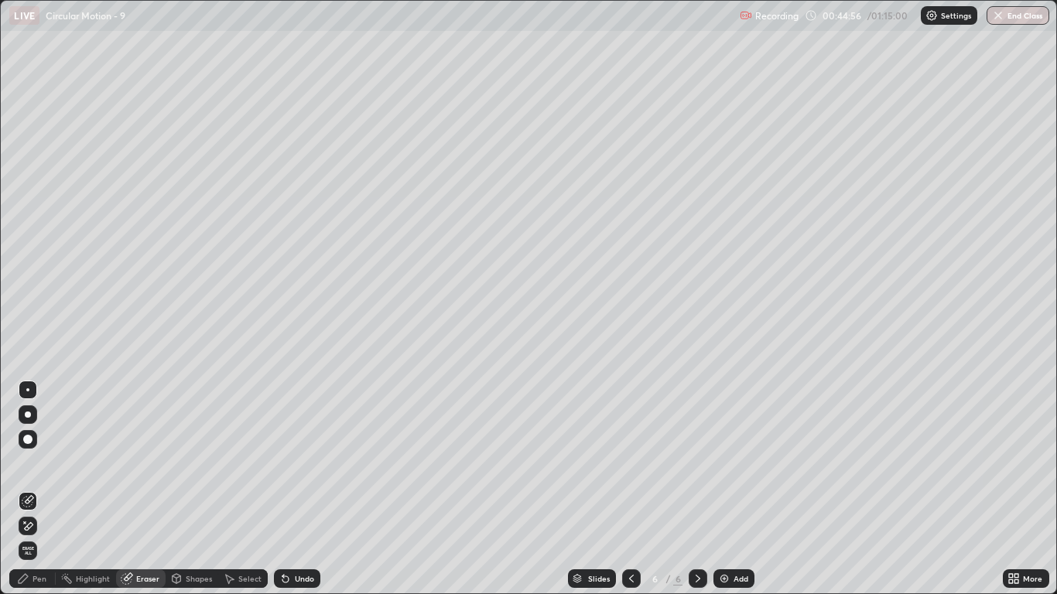
click at [27, 489] on div "Pen" at bounding box center [32, 579] width 46 height 19
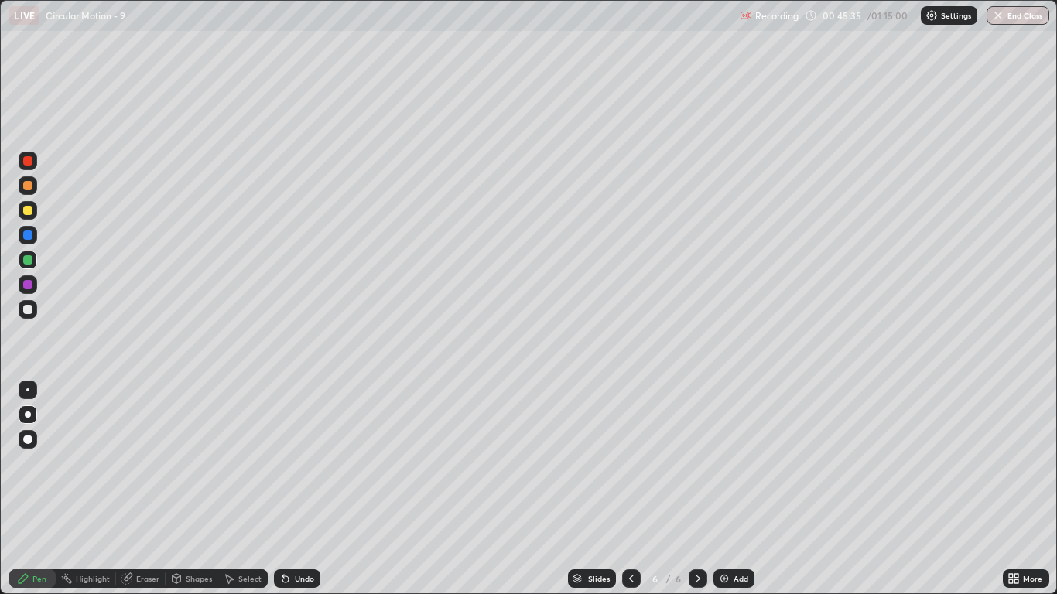
click at [33, 211] on div at bounding box center [28, 210] width 19 height 19
click at [310, 489] on div "Undo" at bounding box center [297, 579] width 46 height 19
click at [304, 489] on div "Undo" at bounding box center [297, 579] width 46 height 19
click at [313, 489] on div "Undo" at bounding box center [297, 579] width 46 height 19
click at [33, 260] on div at bounding box center [28, 260] width 19 height 19
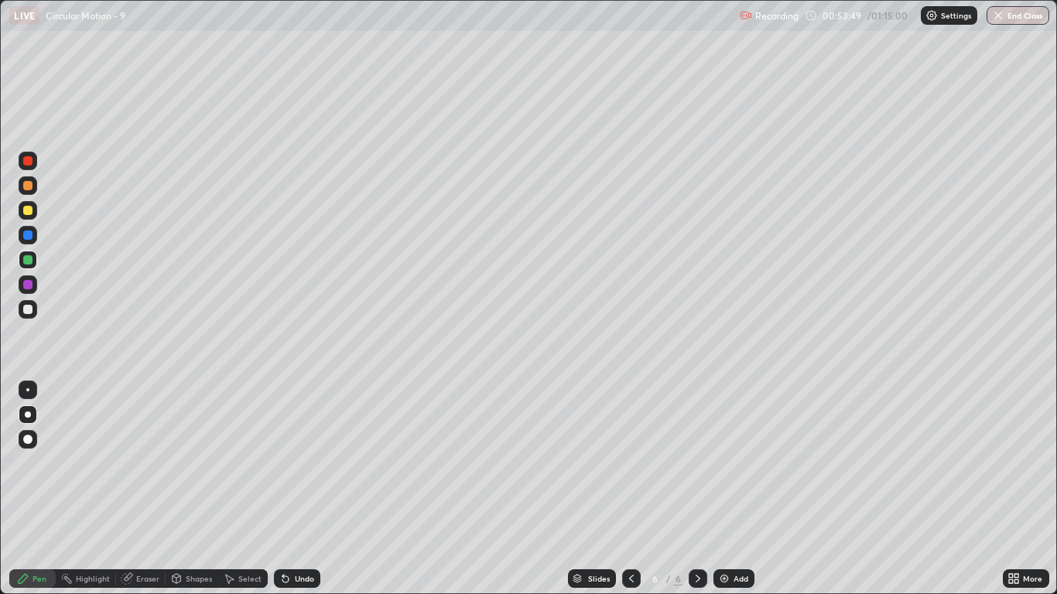
click at [631, 489] on icon at bounding box center [631, 579] width 12 height 12
click at [632, 489] on icon at bounding box center [631, 579] width 12 height 12
click at [1011, 9] on button "End Class" at bounding box center [1018, 15] width 63 height 19
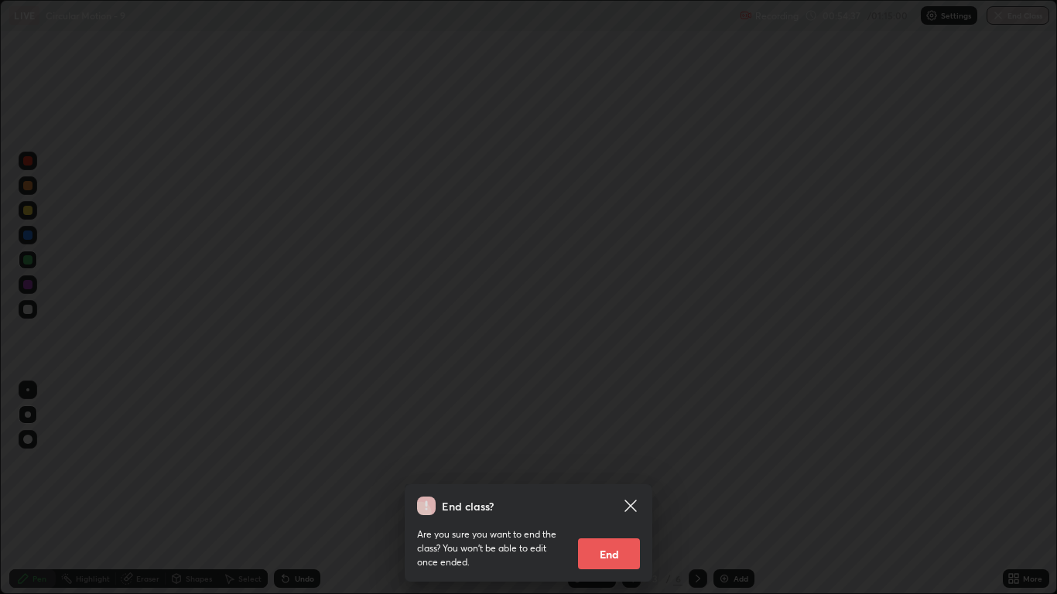
click at [611, 489] on button "End" at bounding box center [609, 554] width 62 height 31
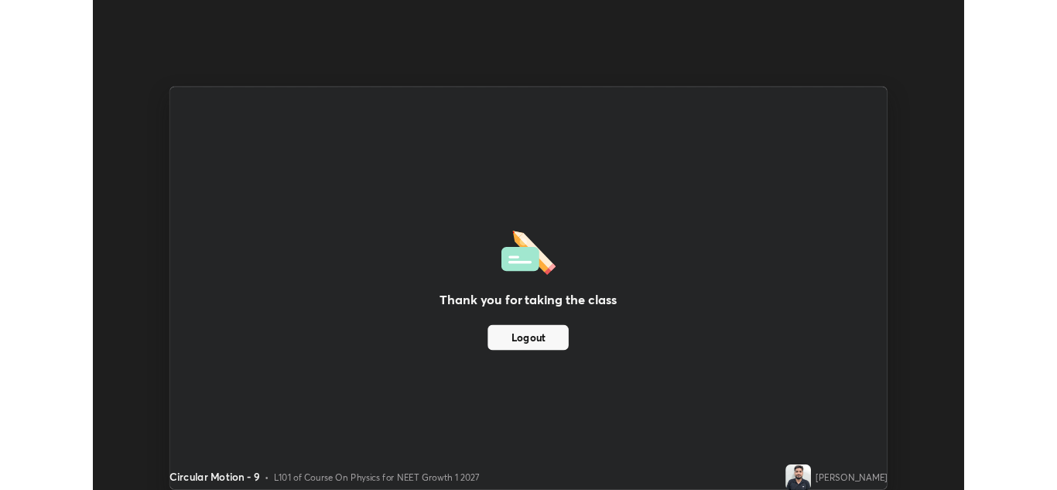
scroll to position [76915, 76348]
